Goal: Transaction & Acquisition: Purchase product/service

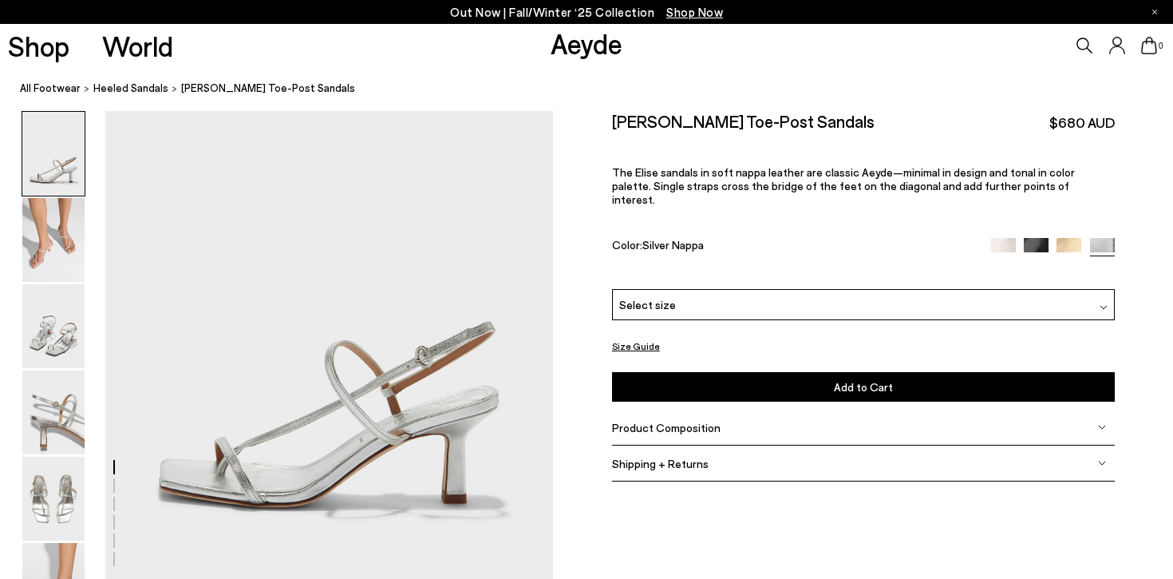
click at [698, 289] on div "Select size" at bounding box center [863, 304] width 503 height 31
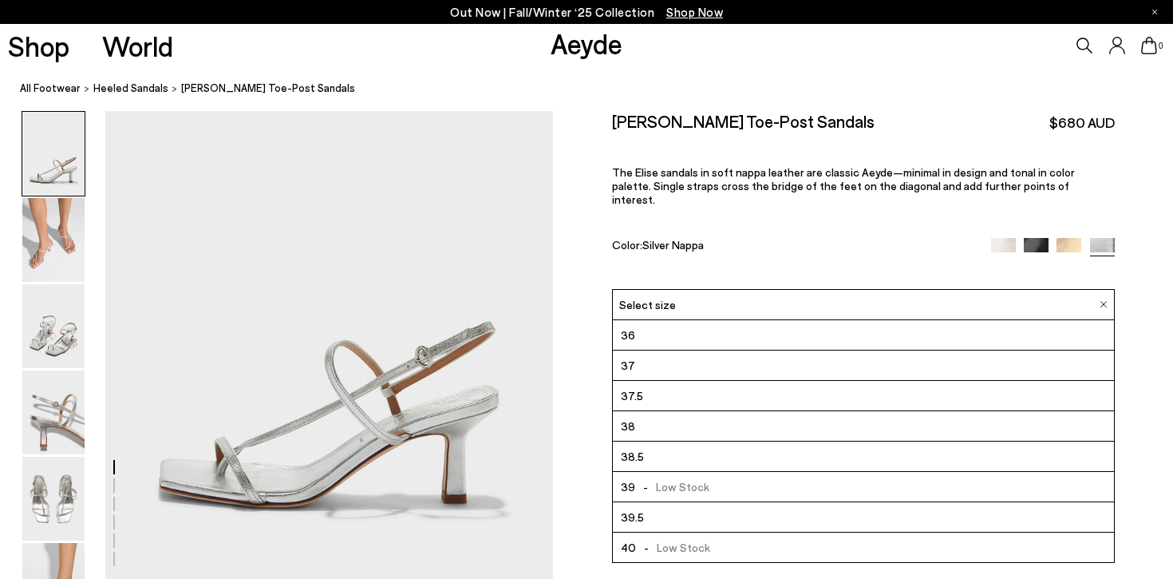
scroll to position [91, 0]
click at [707, 532] on li "42" at bounding box center [863, 547] width 501 height 30
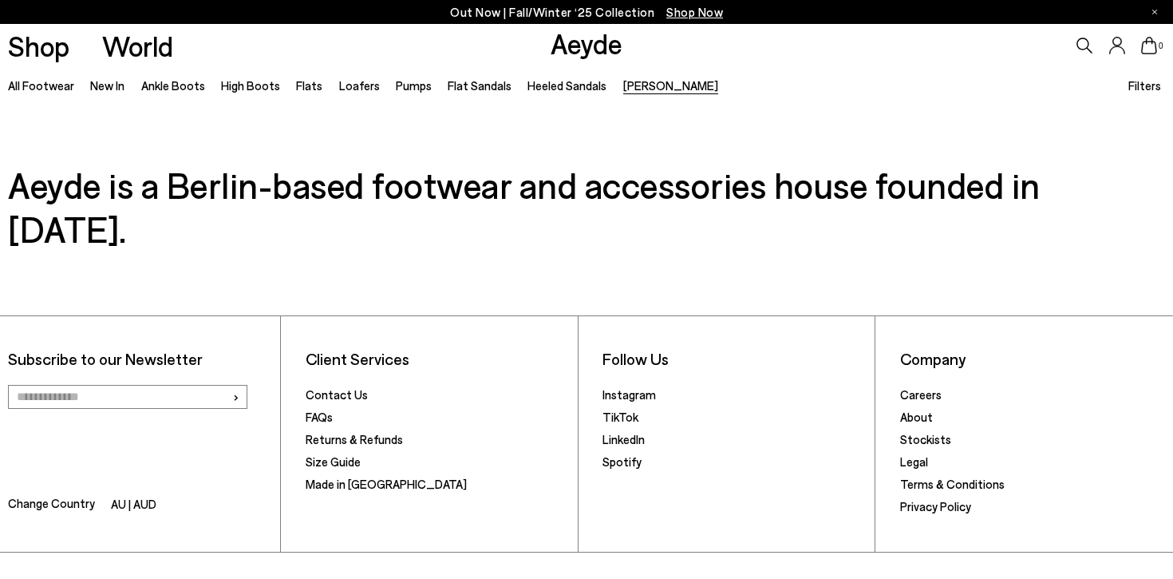
scroll to position [492, 0]
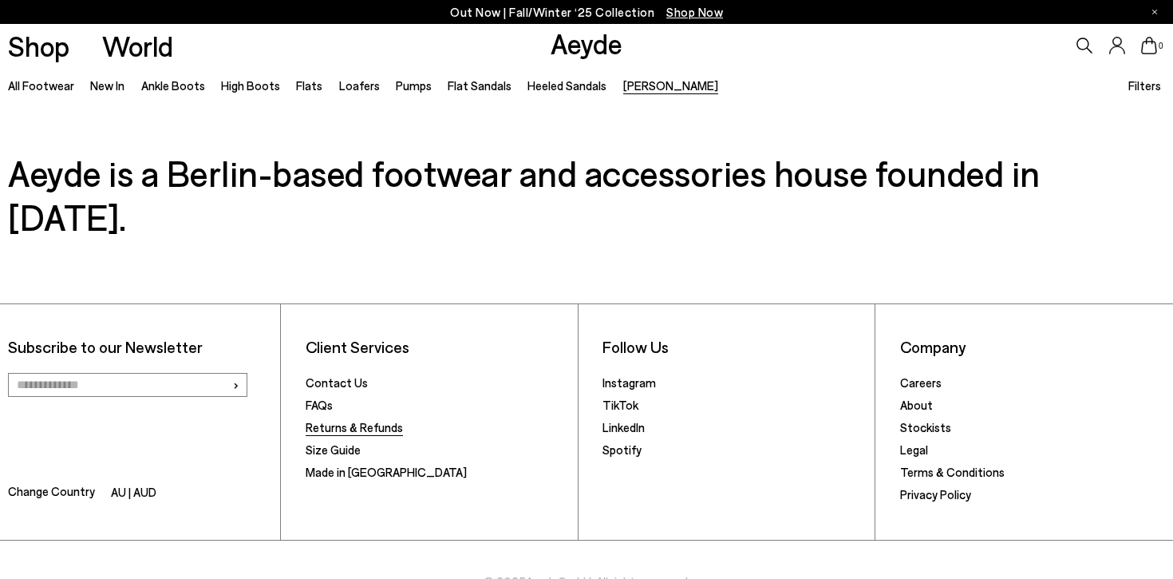
click at [325, 420] on link "Returns & Refunds" at bounding box center [354, 427] width 97 height 14
